Goal: Entertainment & Leisure: Browse casually

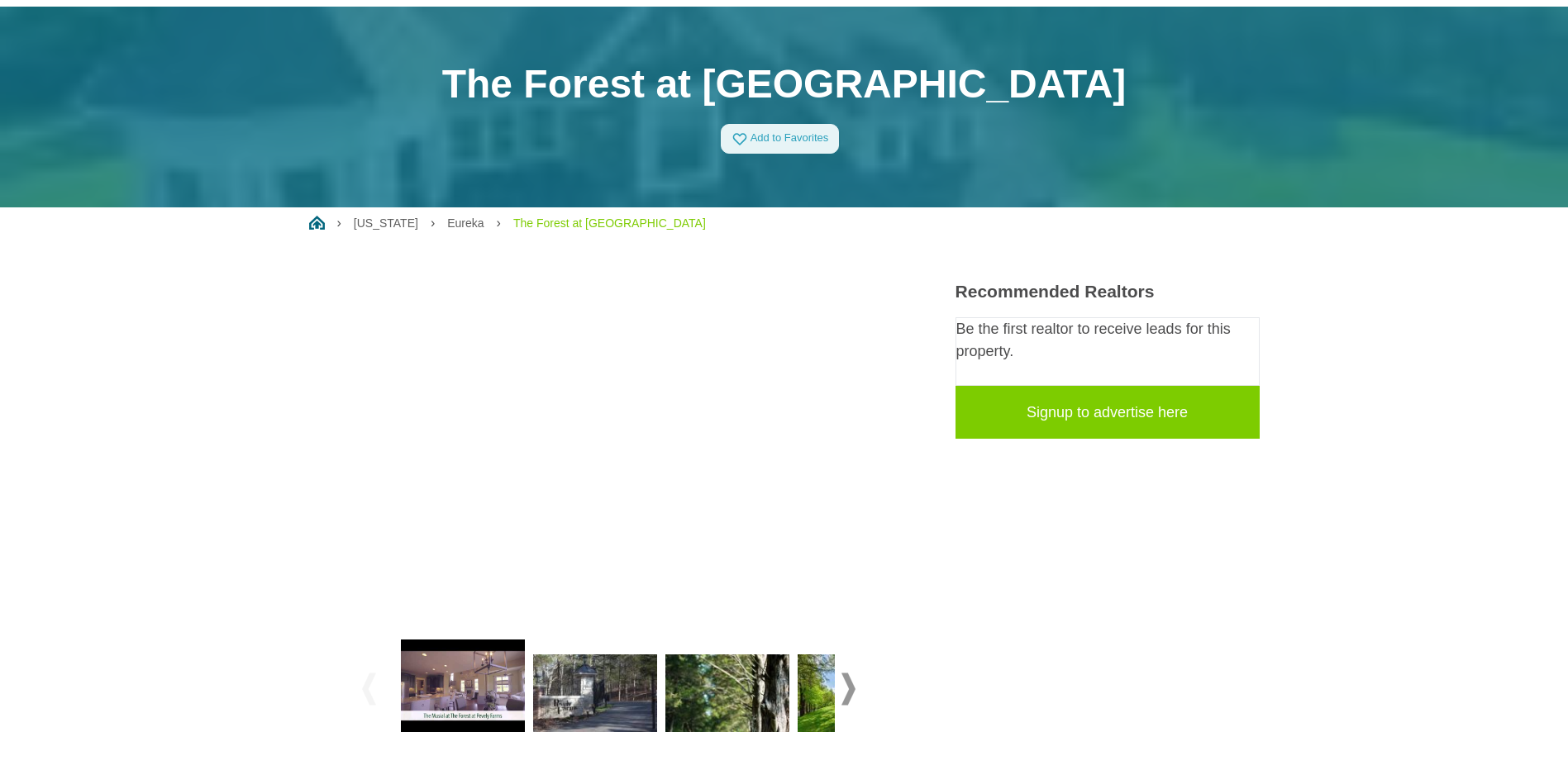
scroll to position [83, 0]
click at [792, 686] on div at bounding box center [727, 696] width 132 height 92
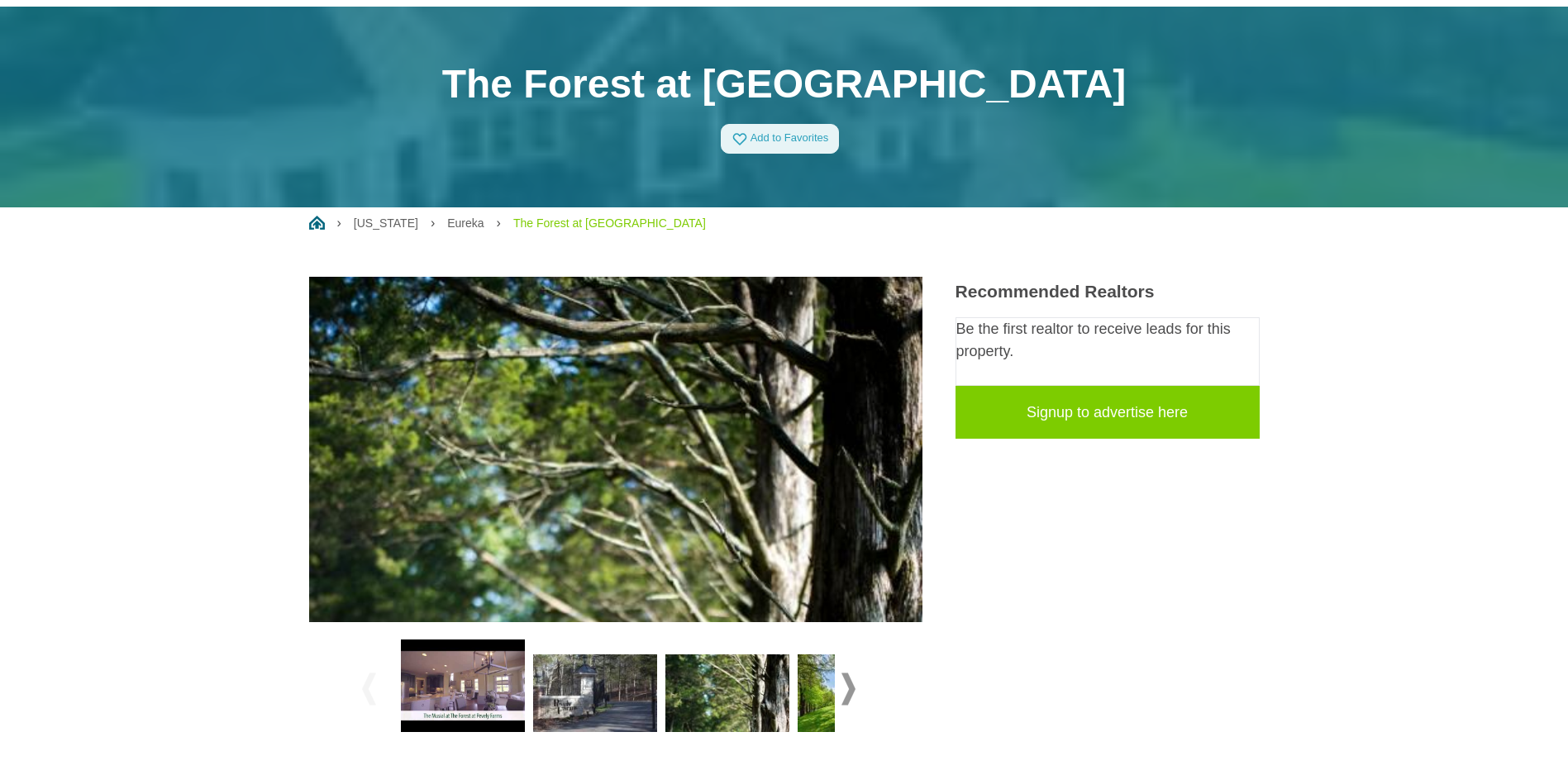
click at [813, 679] on img at bounding box center [860, 693] width 124 height 77
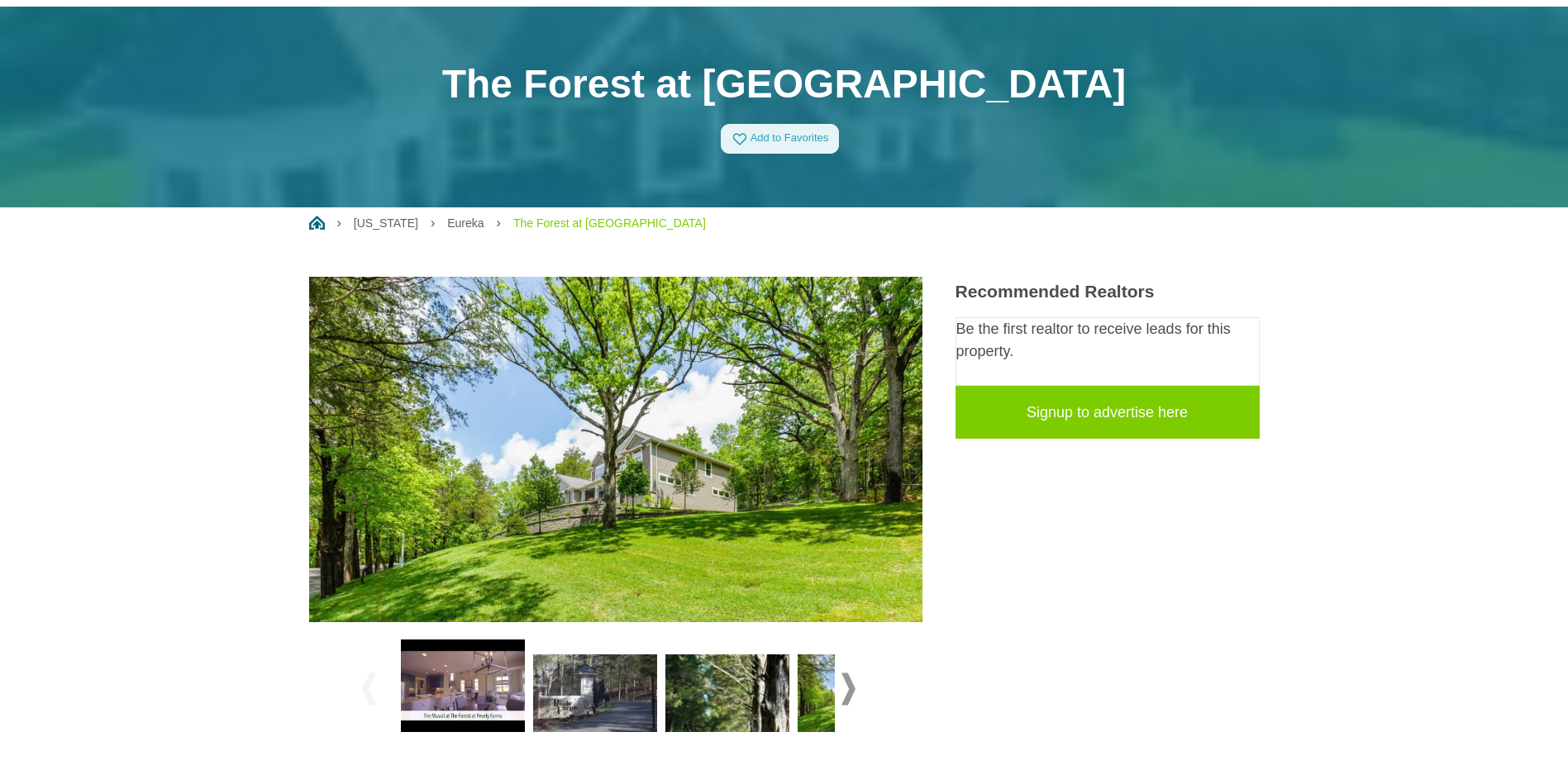
click at [845, 678] on span at bounding box center [848, 688] width 14 height 32
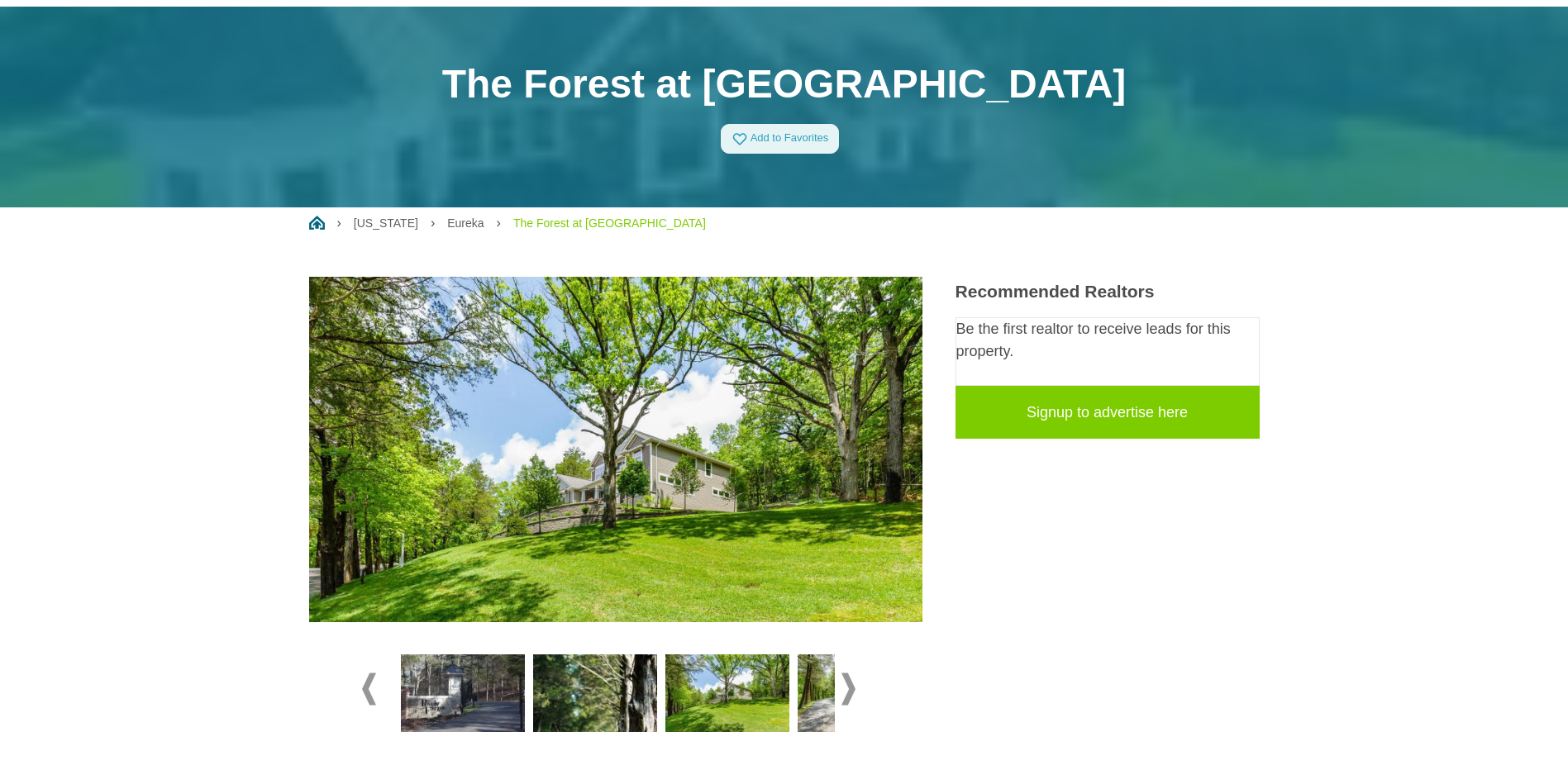
click at [845, 678] on span at bounding box center [848, 688] width 14 height 32
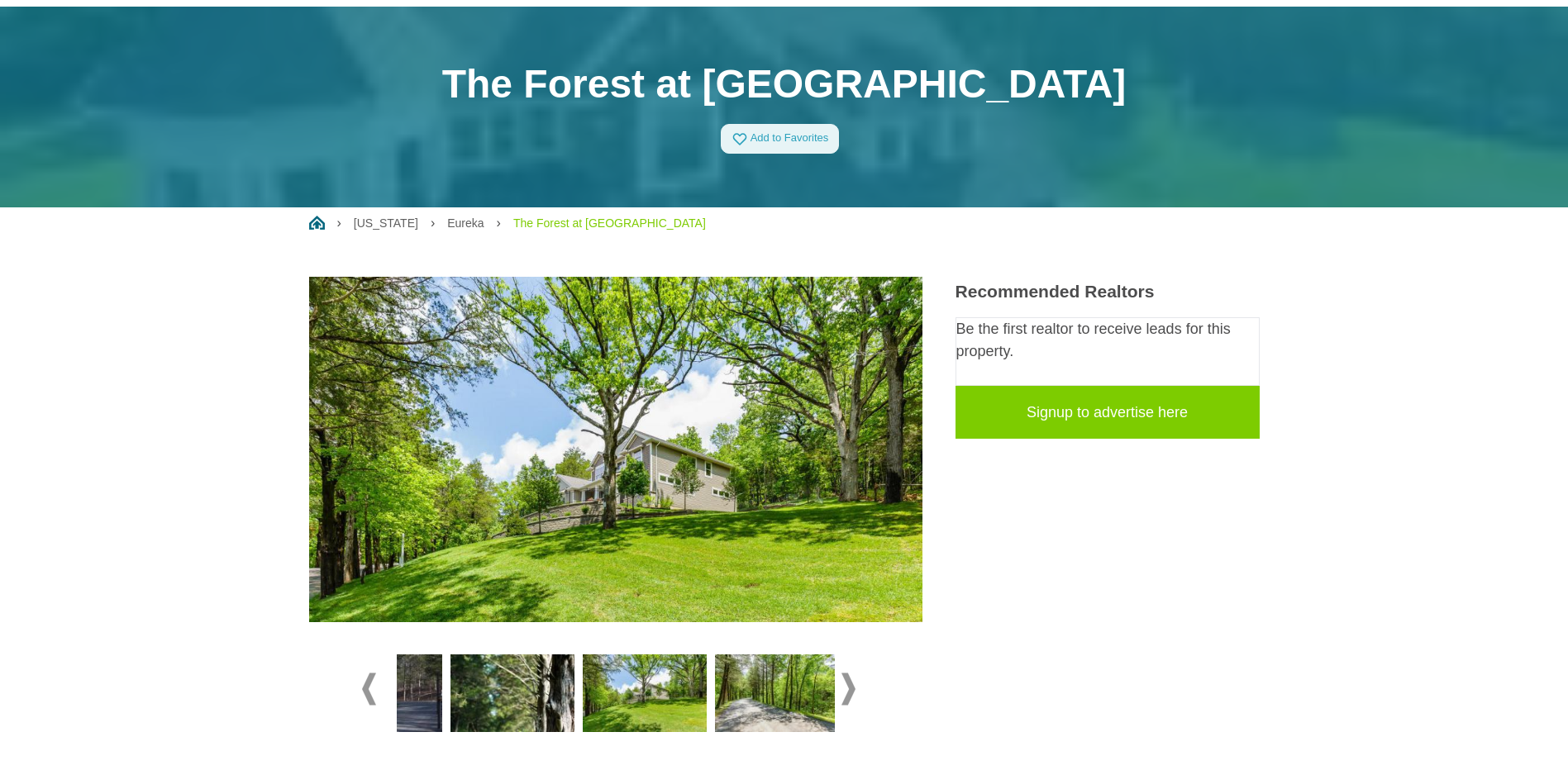
click at [845, 678] on span at bounding box center [848, 688] width 14 height 32
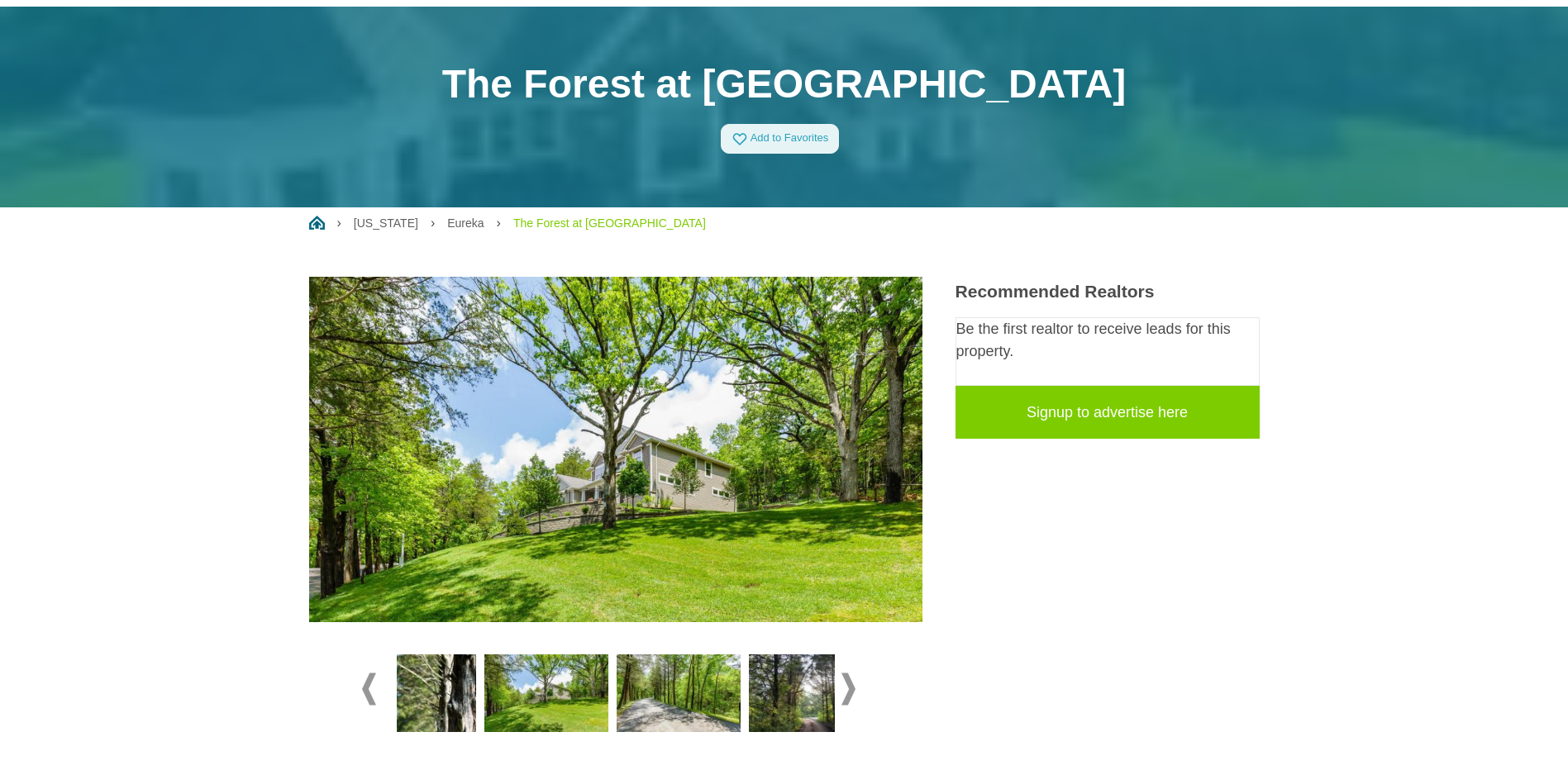
click at [845, 678] on span at bounding box center [848, 688] width 14 height 32
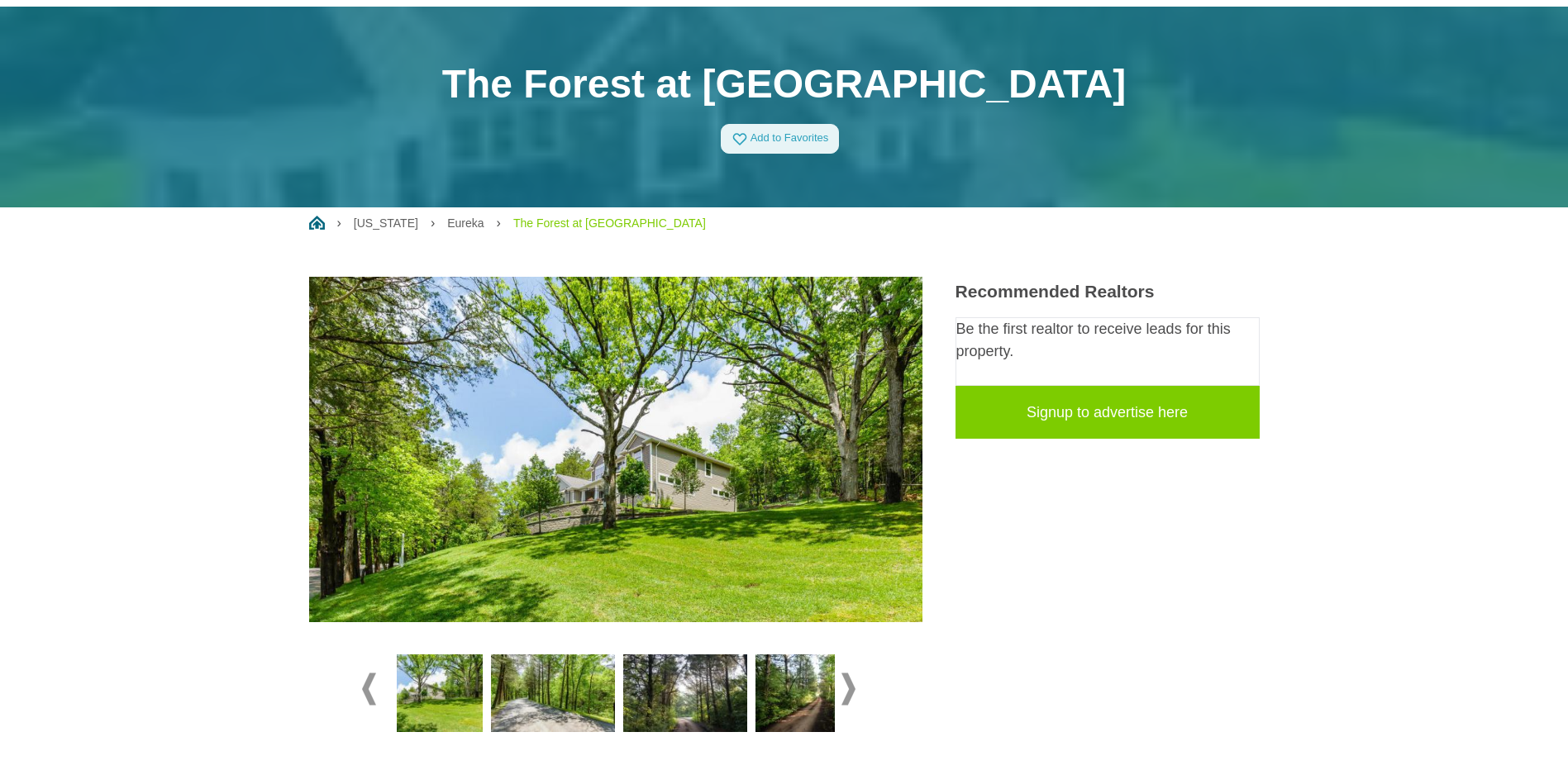
click at [845, 678] on span at bounding box center [848, 688] width 14 height 32
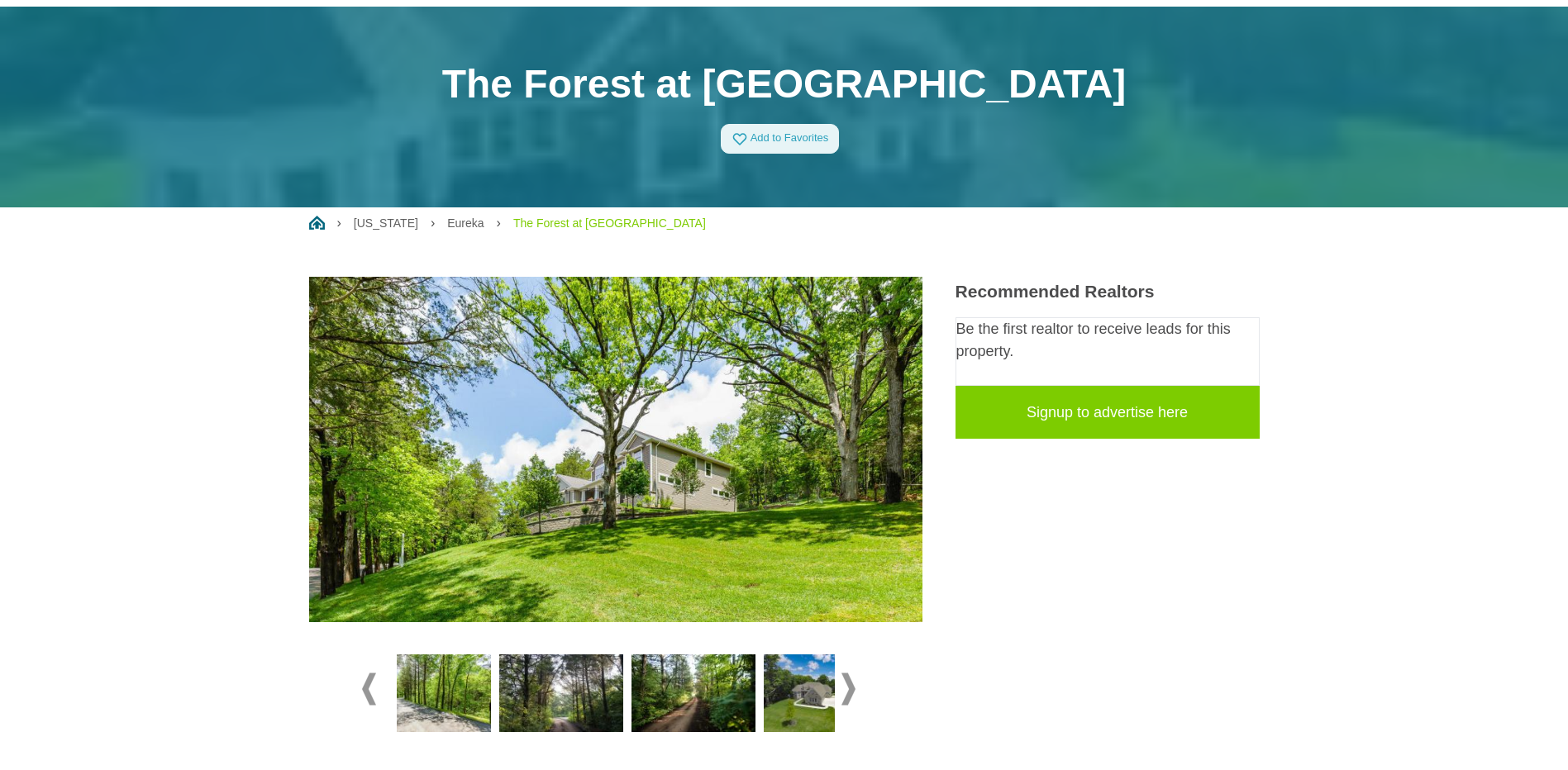
click at [845, 678] on span at bounding box center [848, 688] width 14 height 32
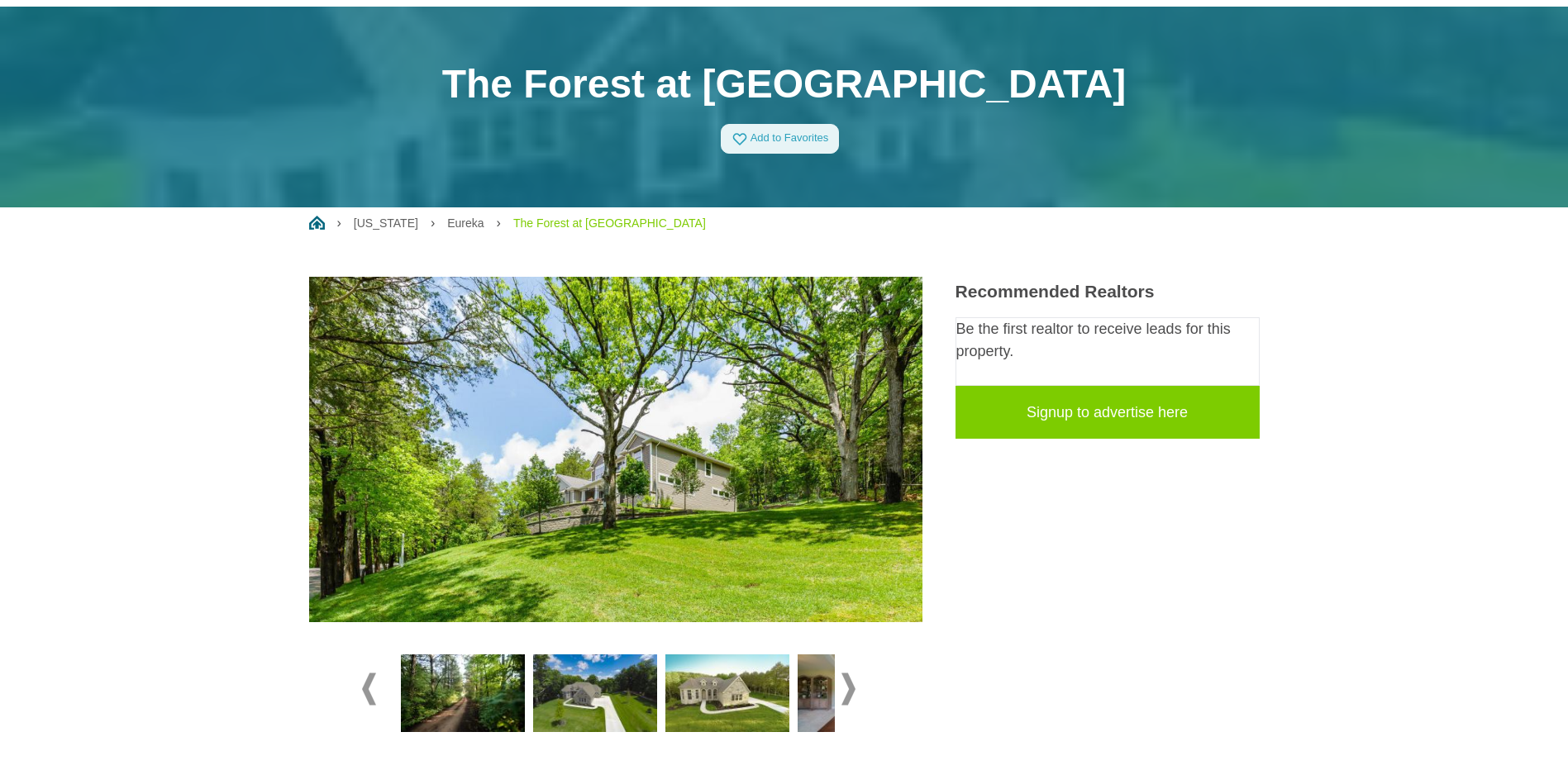
click at [684, 684] on img at bounding box center [727, 693] width 124 height 77
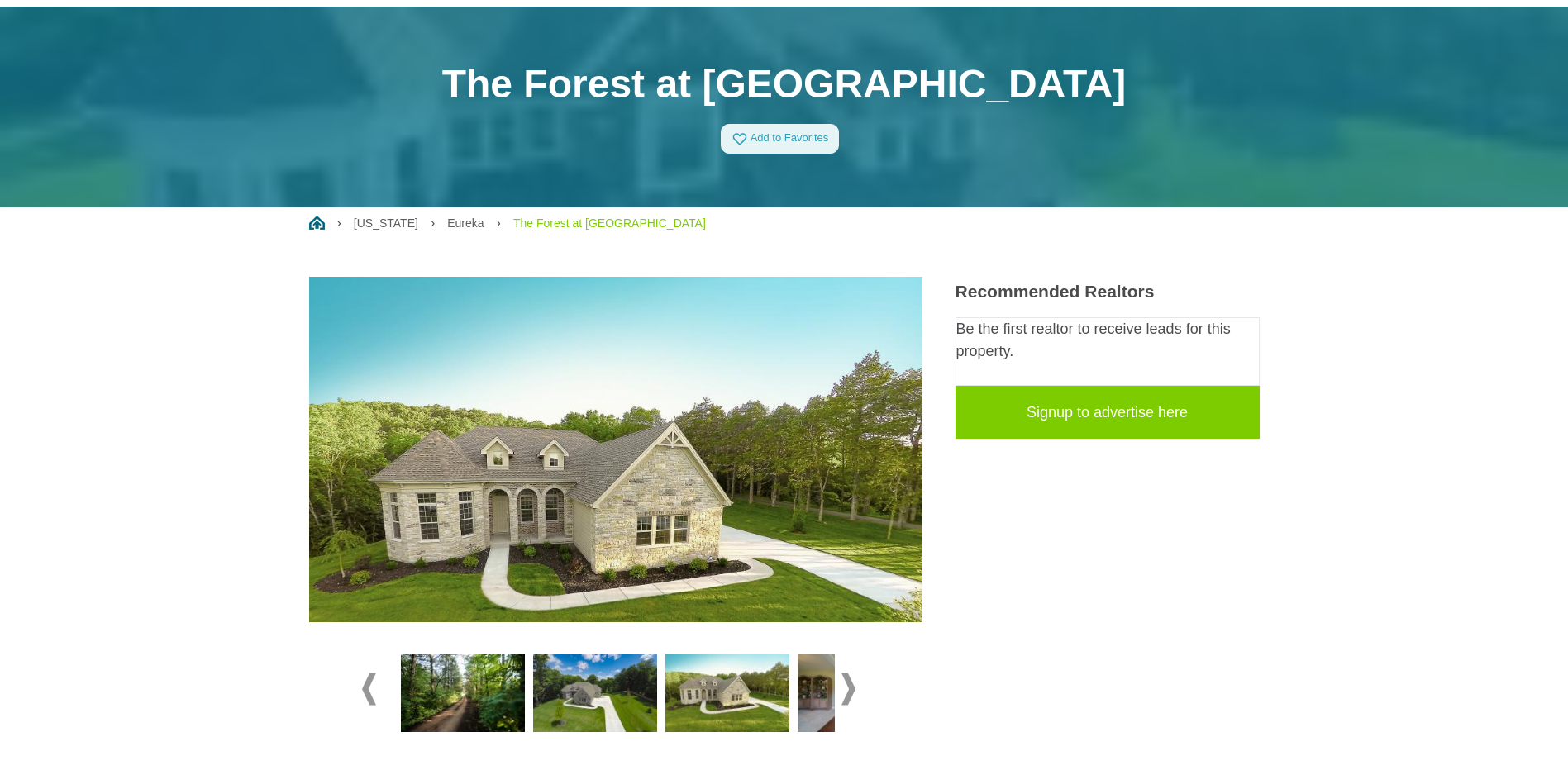
click at [801, 683] on img at bounding box center [860, 693] width 124 height 77
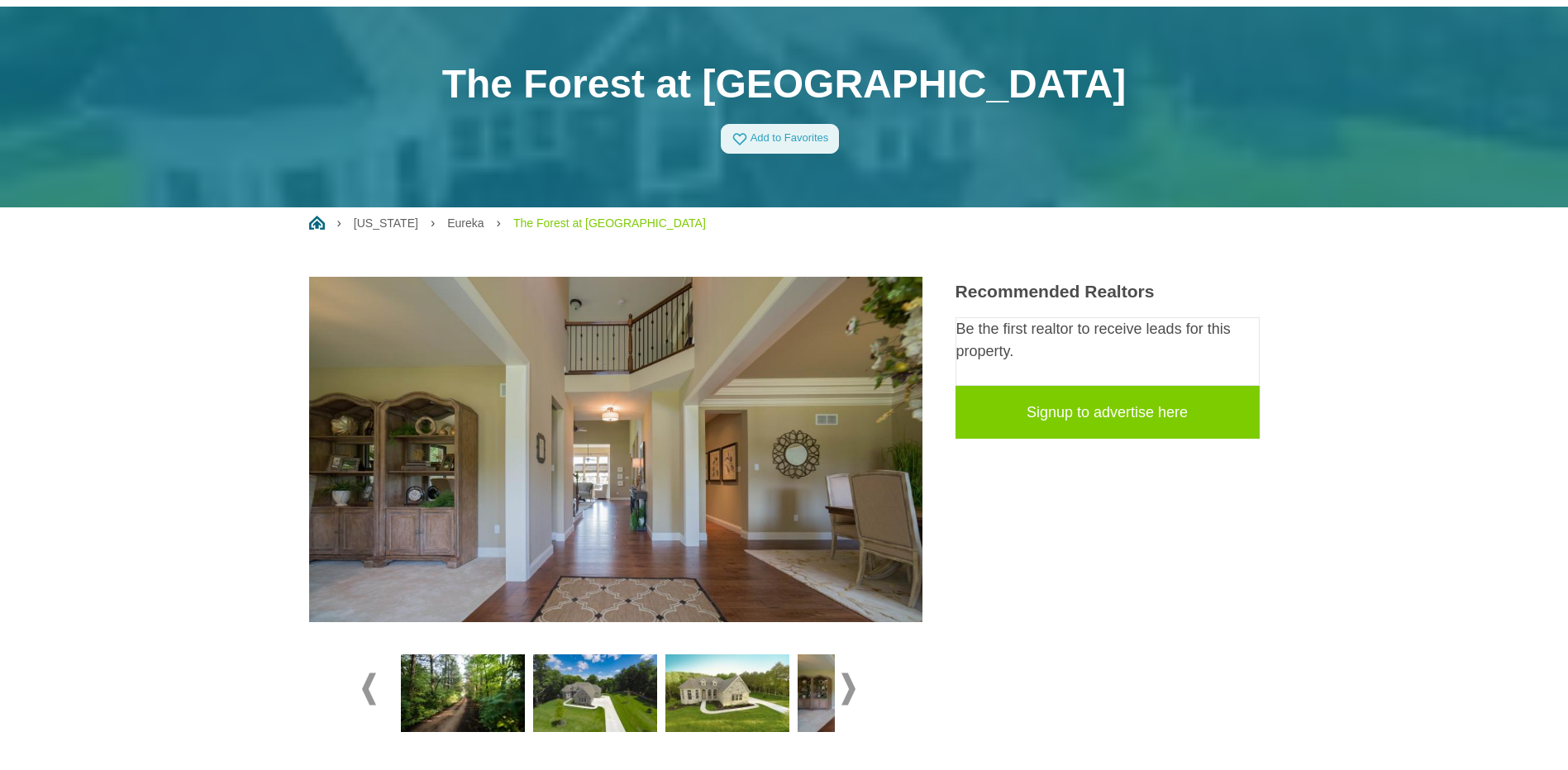
click at [855, 682] on div at bounding box center [615, 689] width 507 height 108
